Goal: Obtain resource: Obtain resource

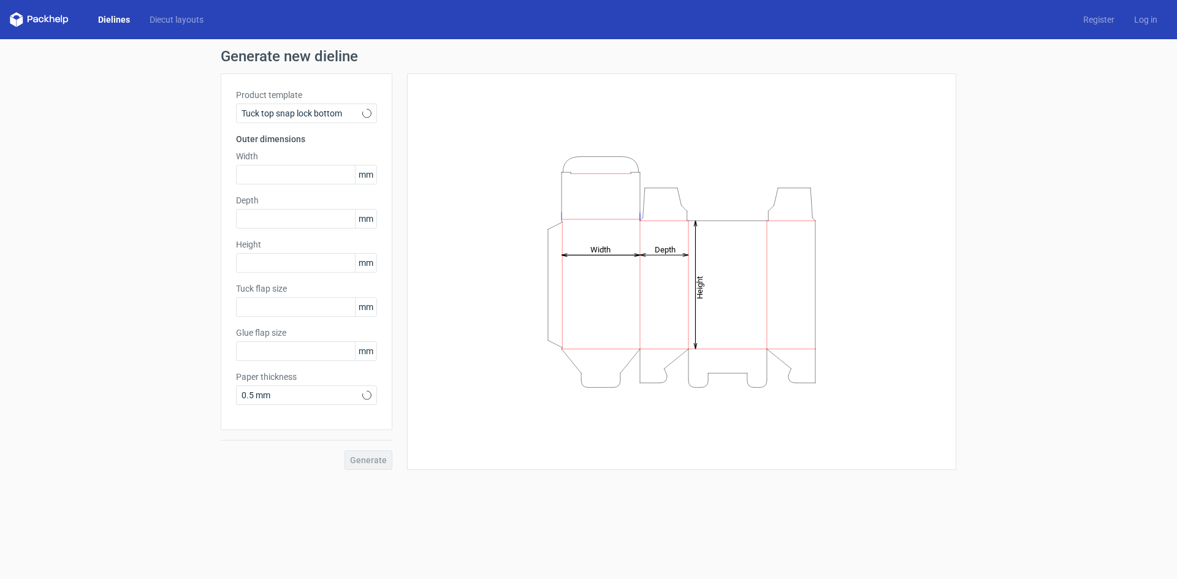
type input "15"
type input "10"
click at [292, 172] on input "text" at bounding box center [306, 175] width 141 height 20
type input "150"
type input "95"
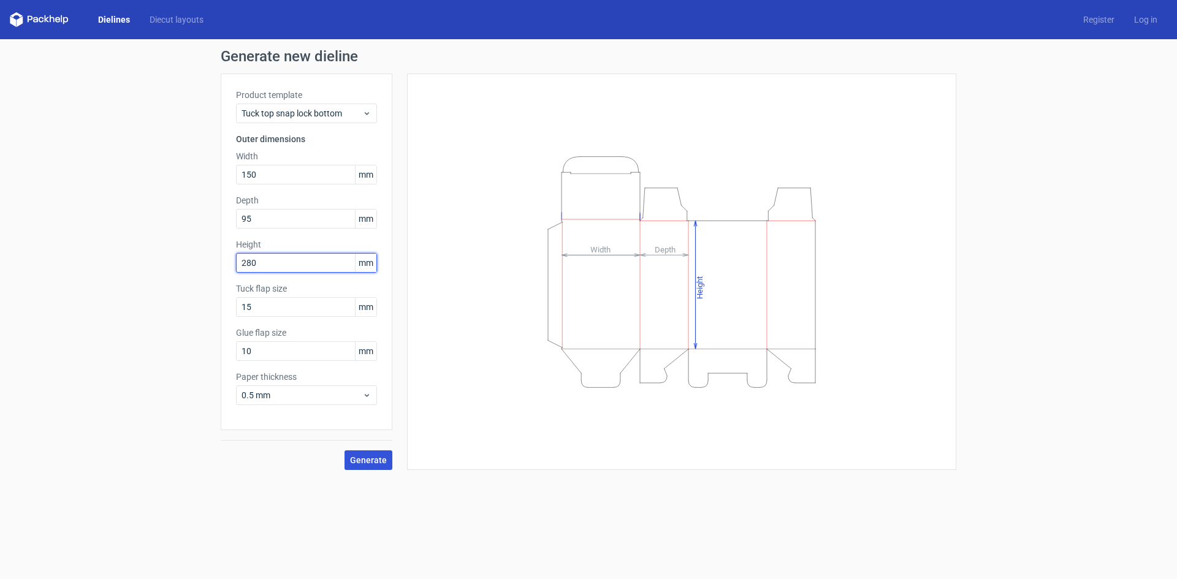
type input "280"
click at [383, 463] on span "Generate" at bounding box center [368, 460] width 37 height 9
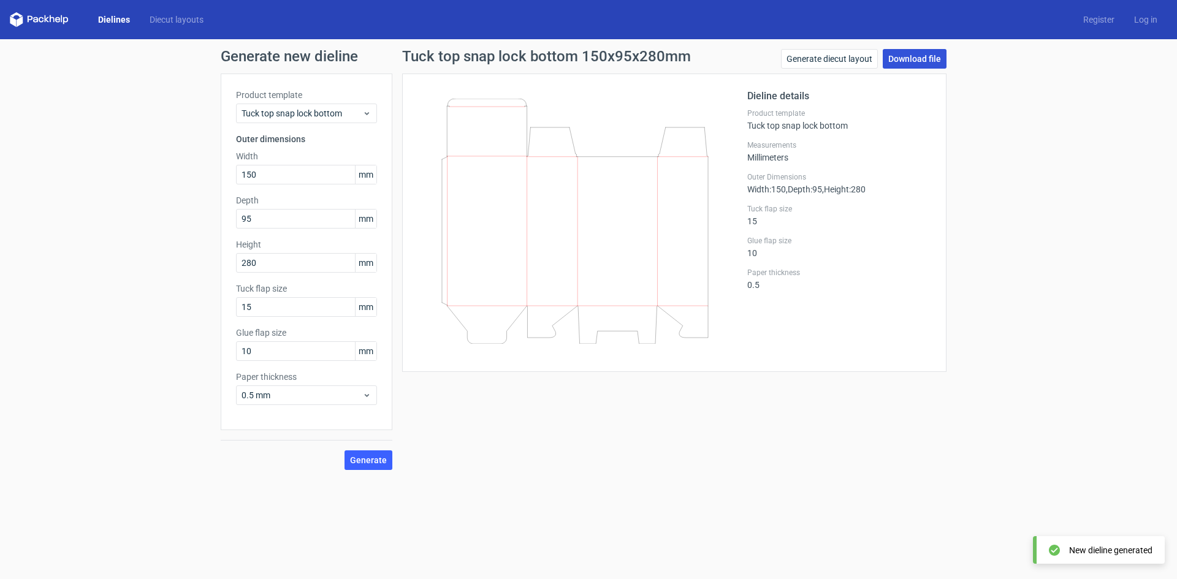
click at [914, 59] on link "Download file" at bounding box center [915, 59] width 64 height 20
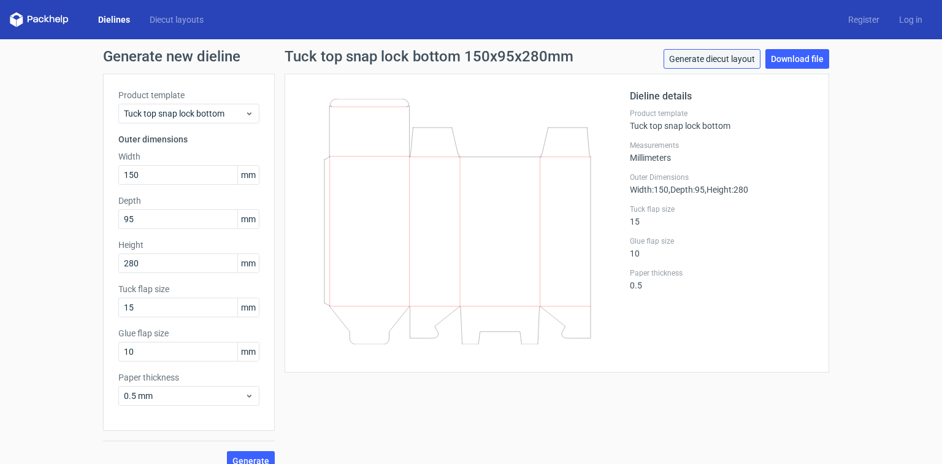
click at [737, 59] on link "Generate diecut layout" at bounding box center [711, 59] width 97 height 20
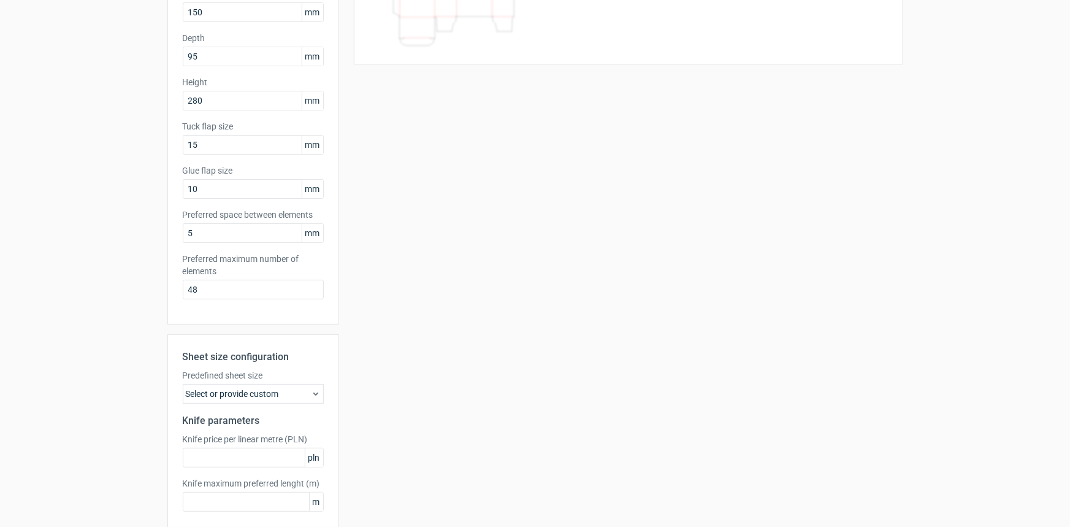
scroll to position [221, 0]
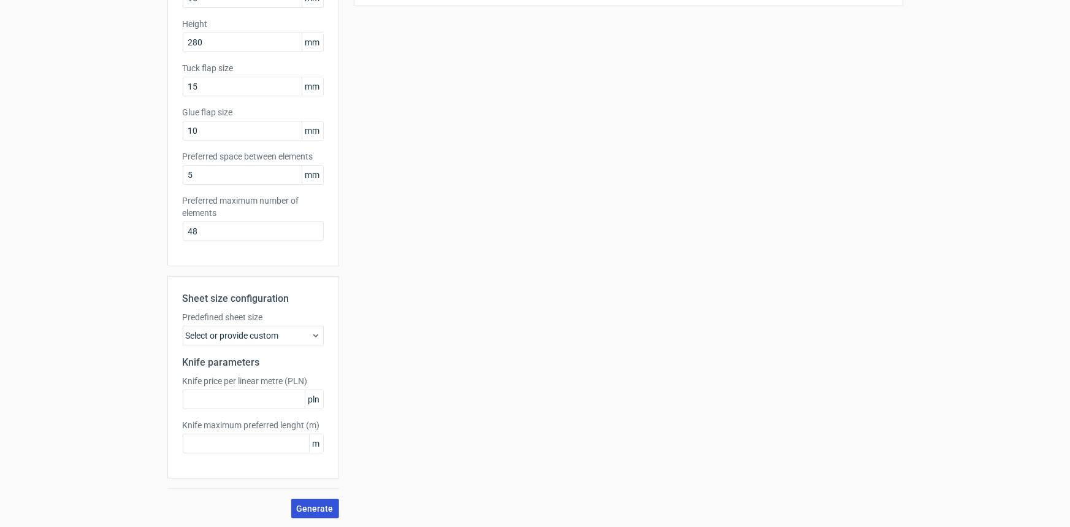
click at [316, 506] on span "Generate" at bounding box center [315, 508] width 37 height 9
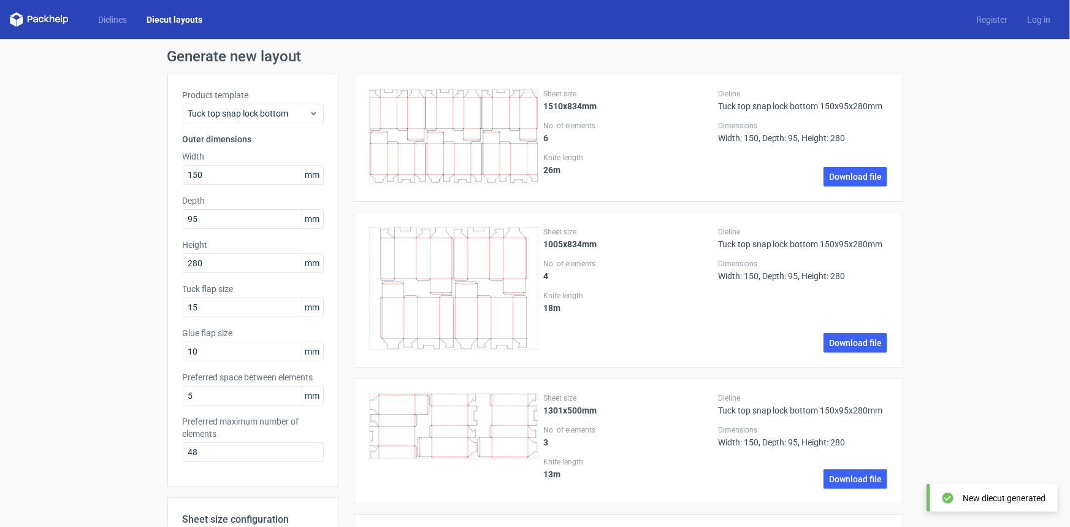
scroll to position [308, 0]
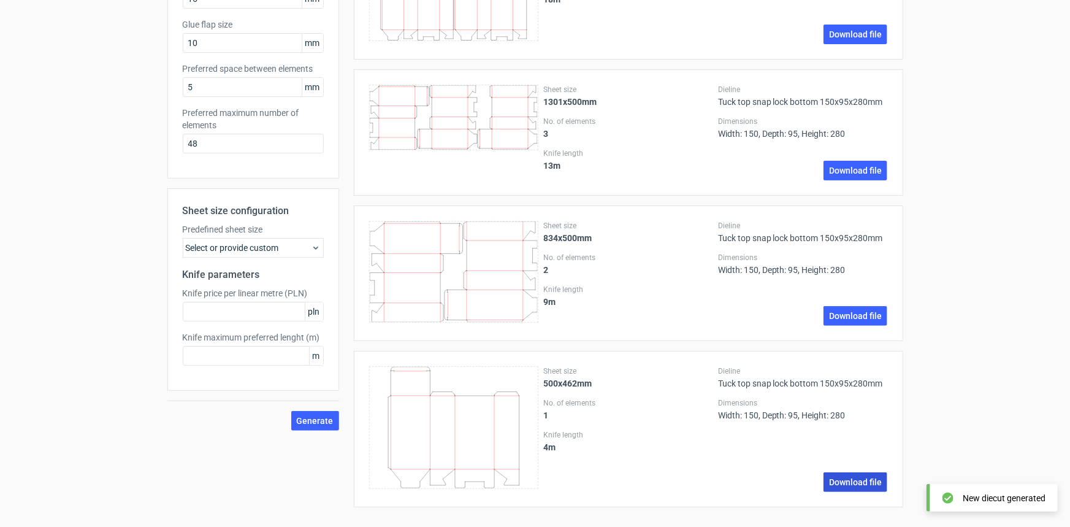
click at [849, 483] on link "Download file" at bounding box center [855, 482] width 64 height 20
click at [844, 484] on link "Download file" at bounding box center [855, 482] width 64 height 20
